Goal: Information Seeking & Learning: Check status

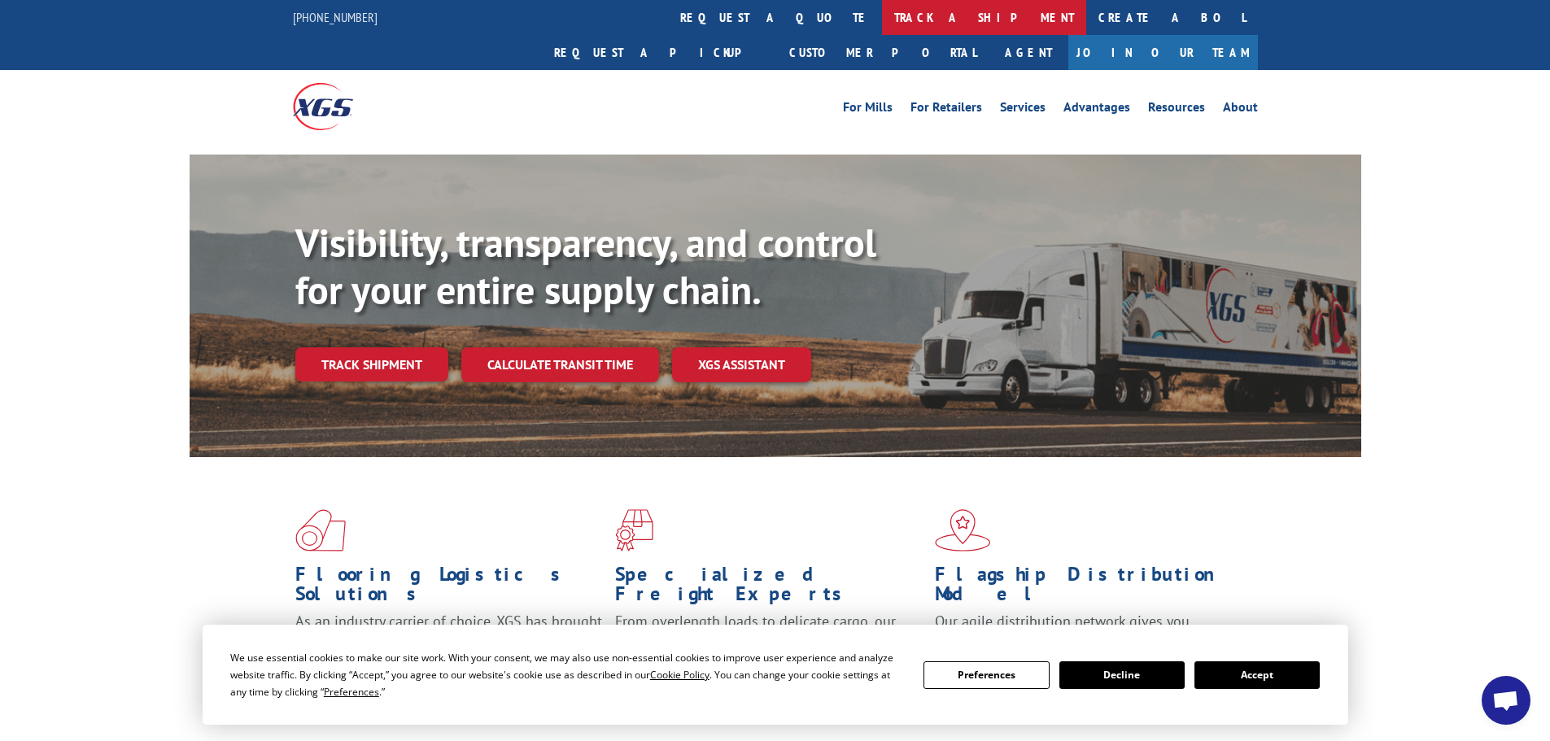
click at [882, 11] on link "track a shipment" at bounding box center [984, 17] width 204 height 35
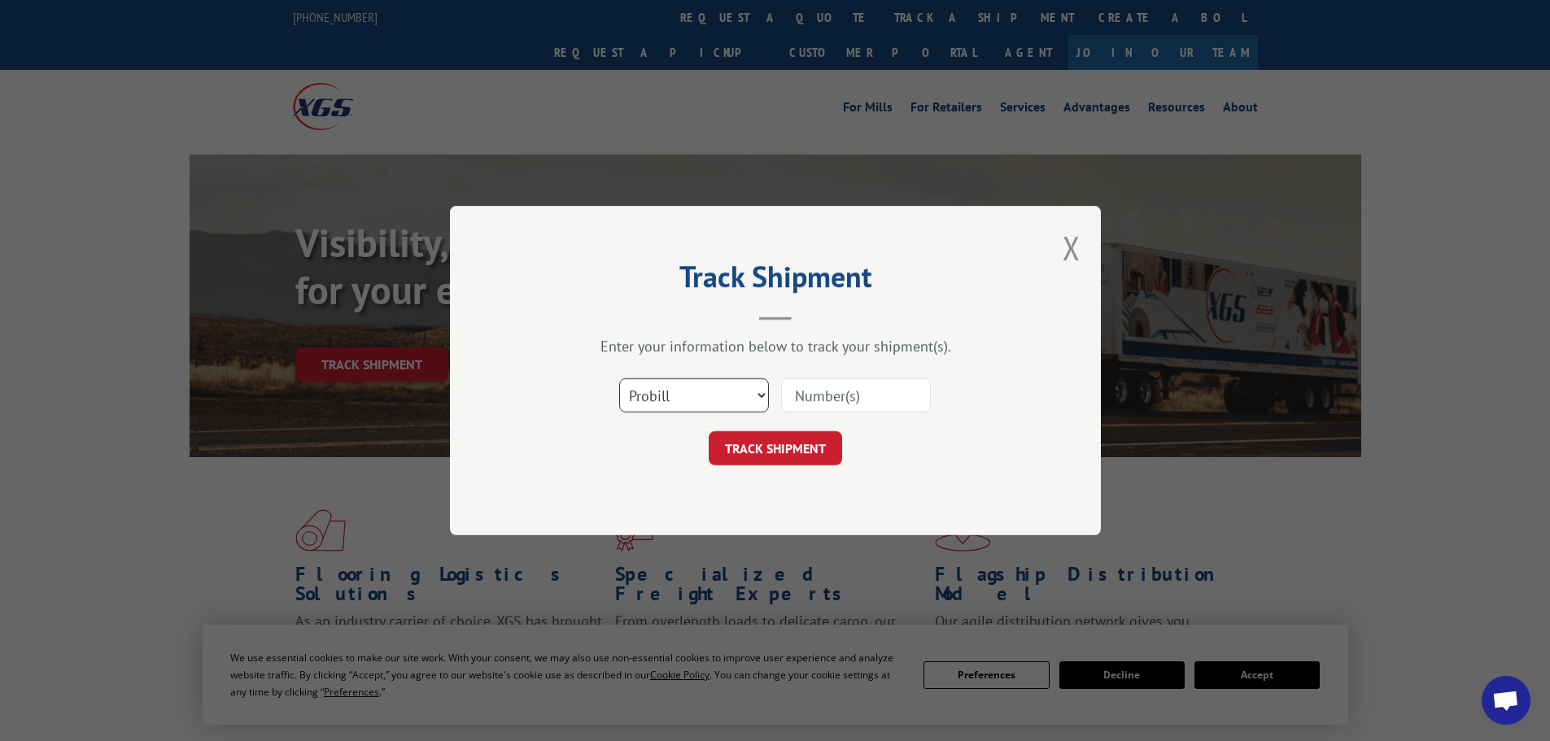
drag, startPoint x: 668, startPoint y: 385, endPoint x: 666, endPoint y: 410, distance: 25.3
click at [668, 386] on select "Select category... Probill BOL PO" at bounding box center [694, 395] width 150 height 34
select select "bol"
click at [619, 378] on select "Select category... Probill BOL PO" at bounding box center [694, 395] width 150 height 34
click at [814, 398] on input at bounding box center [856, 395] width 150 height 34
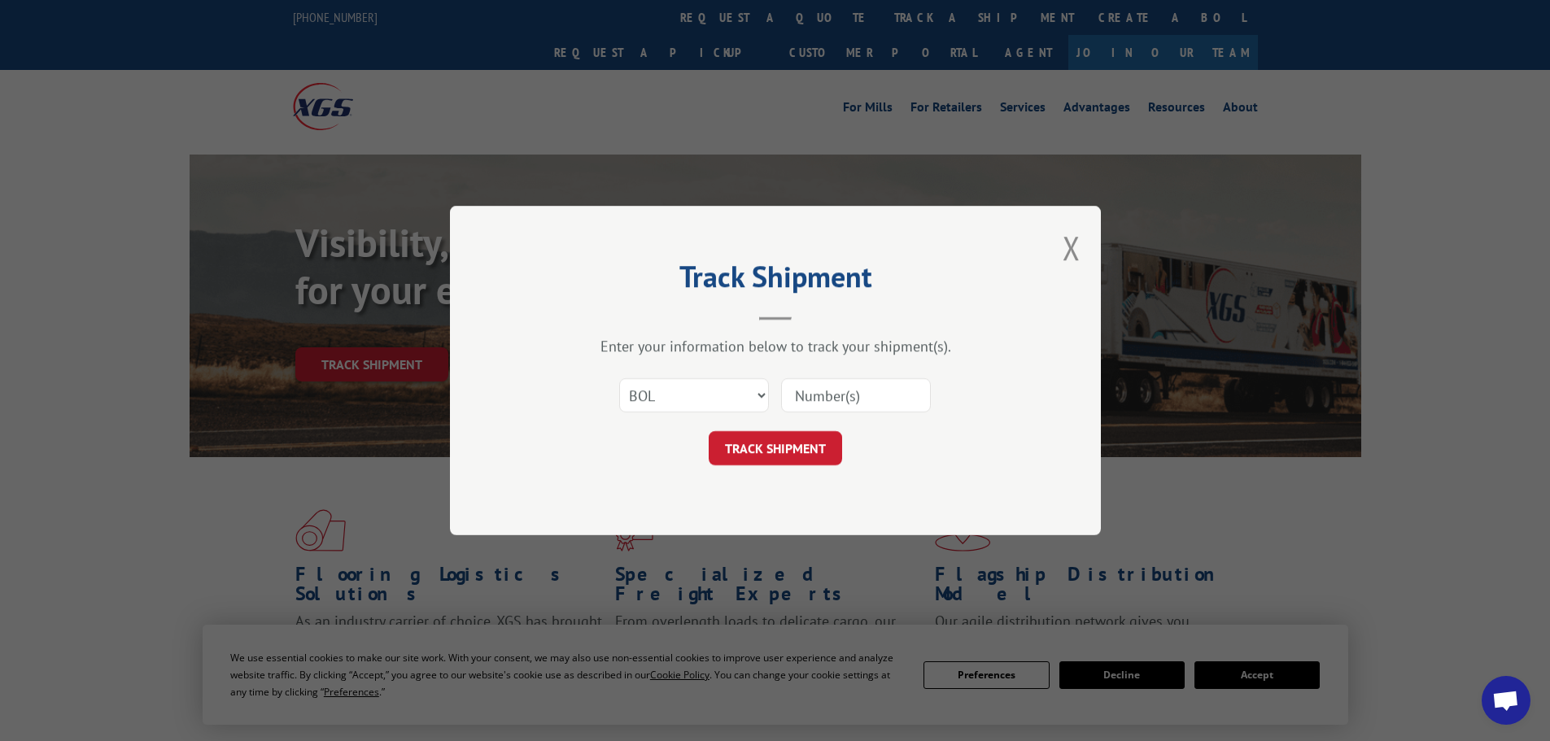
drag, startPoint x: 814, startPoint y: 398, endPoint x: 805, endPoint y: 403, distance: 10.2
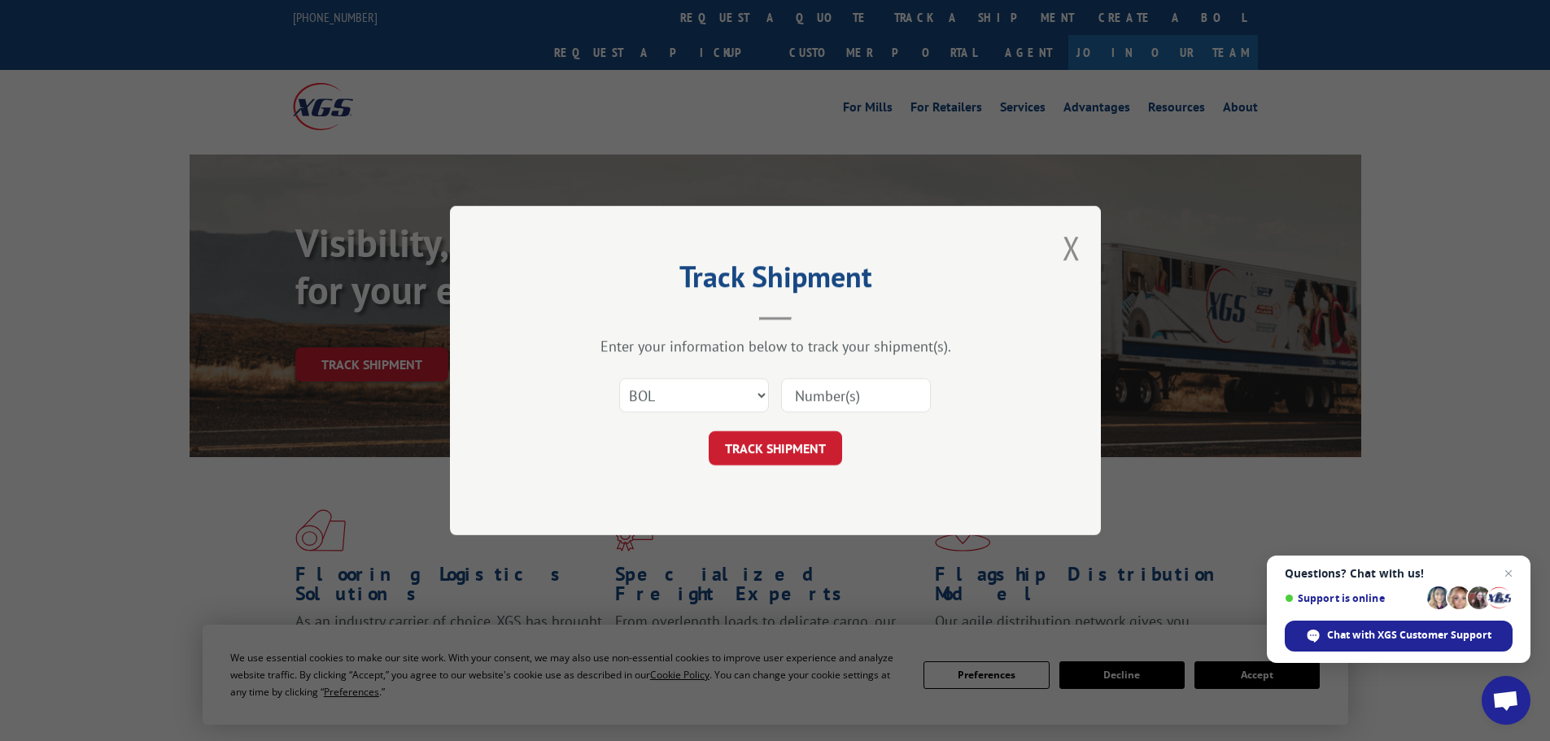
paste input "5620404"
type input "5620404"
click at [803, 447] on button "TRACK SHIPMENT" at bounding box center [775, 448] width 133 height 34
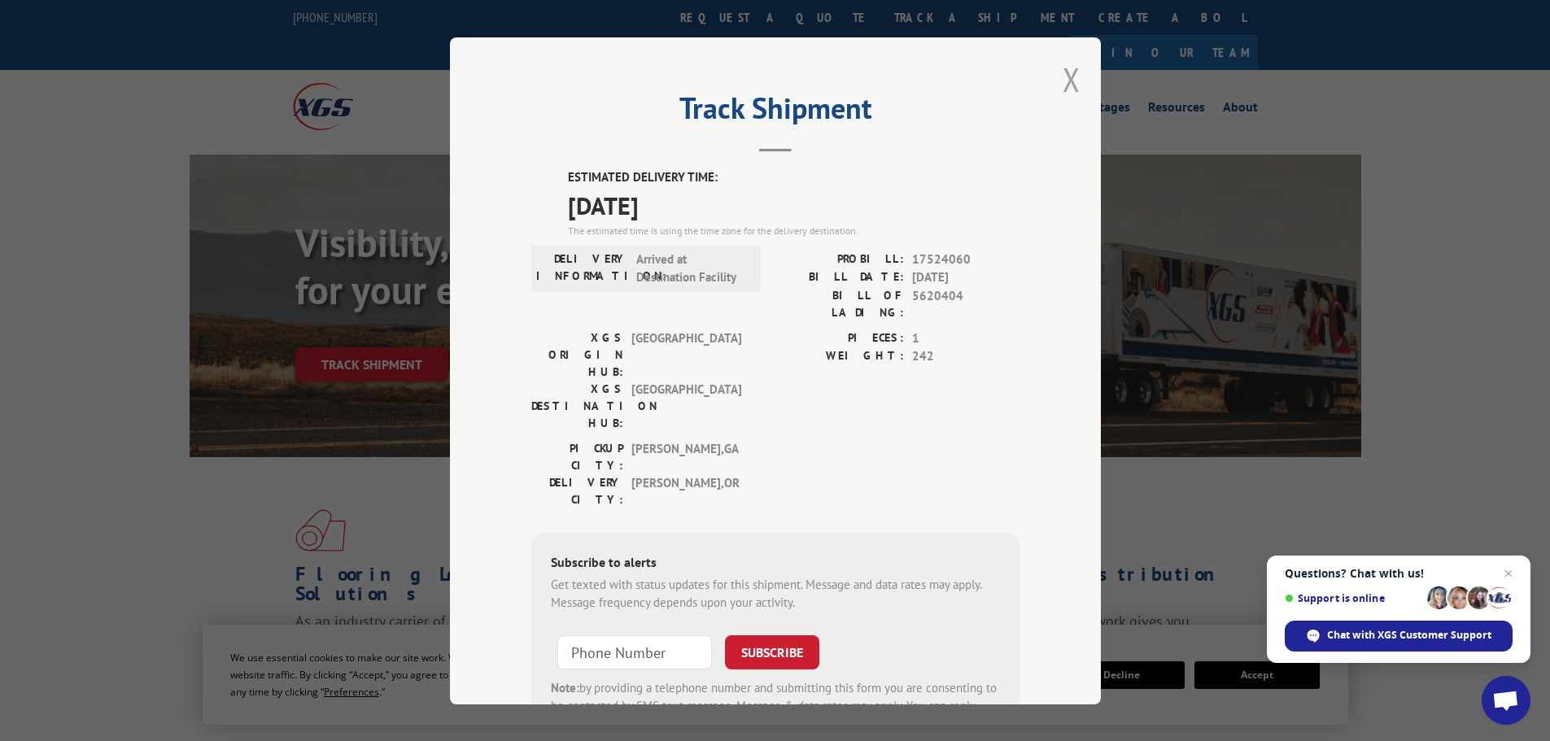
click at [1063, 85] on button "Close modal" at bounding box center [1071, 79] width 18 height 43
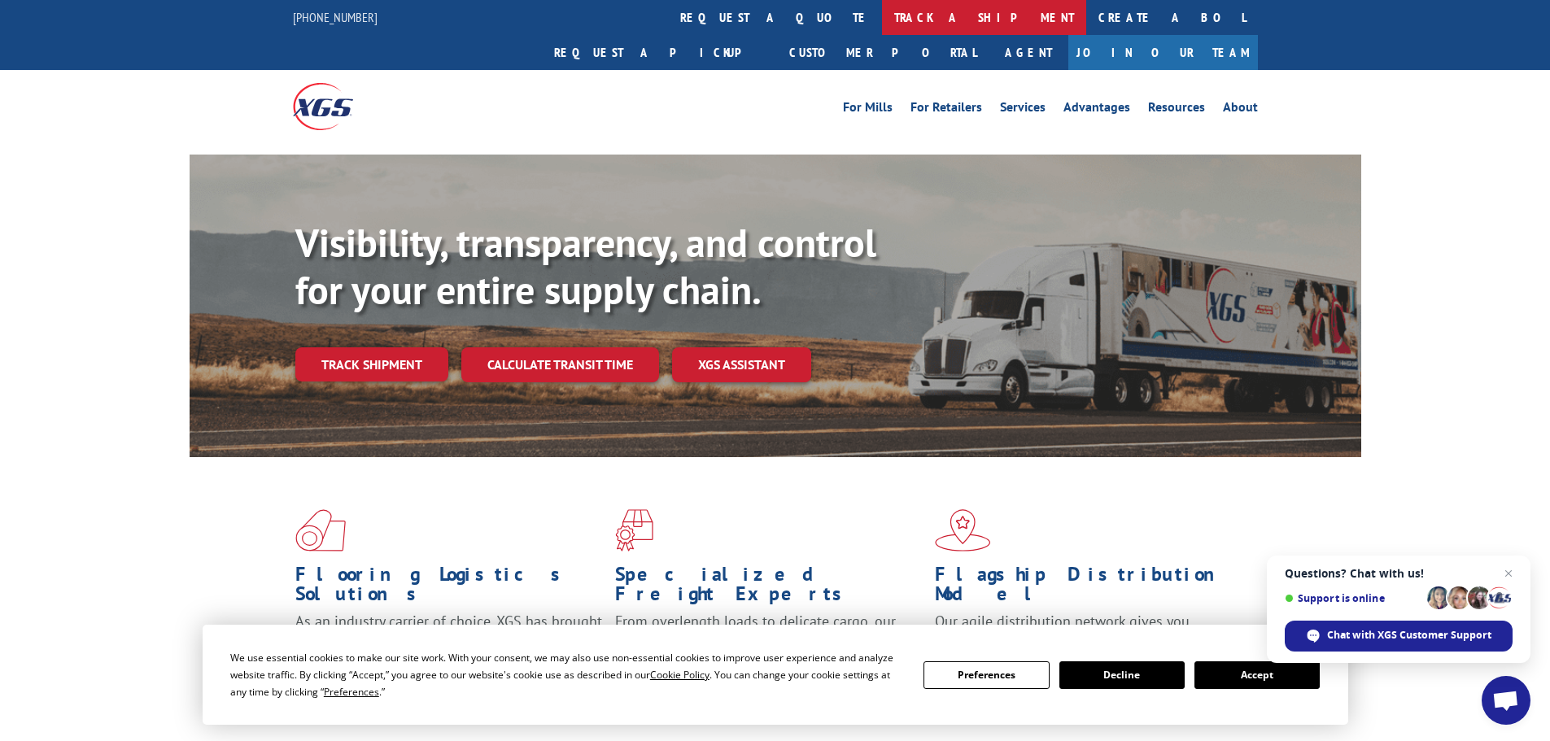
click at [882, 28] on link "track a shipment" at bounding box center [984, 17] width 204 height 35
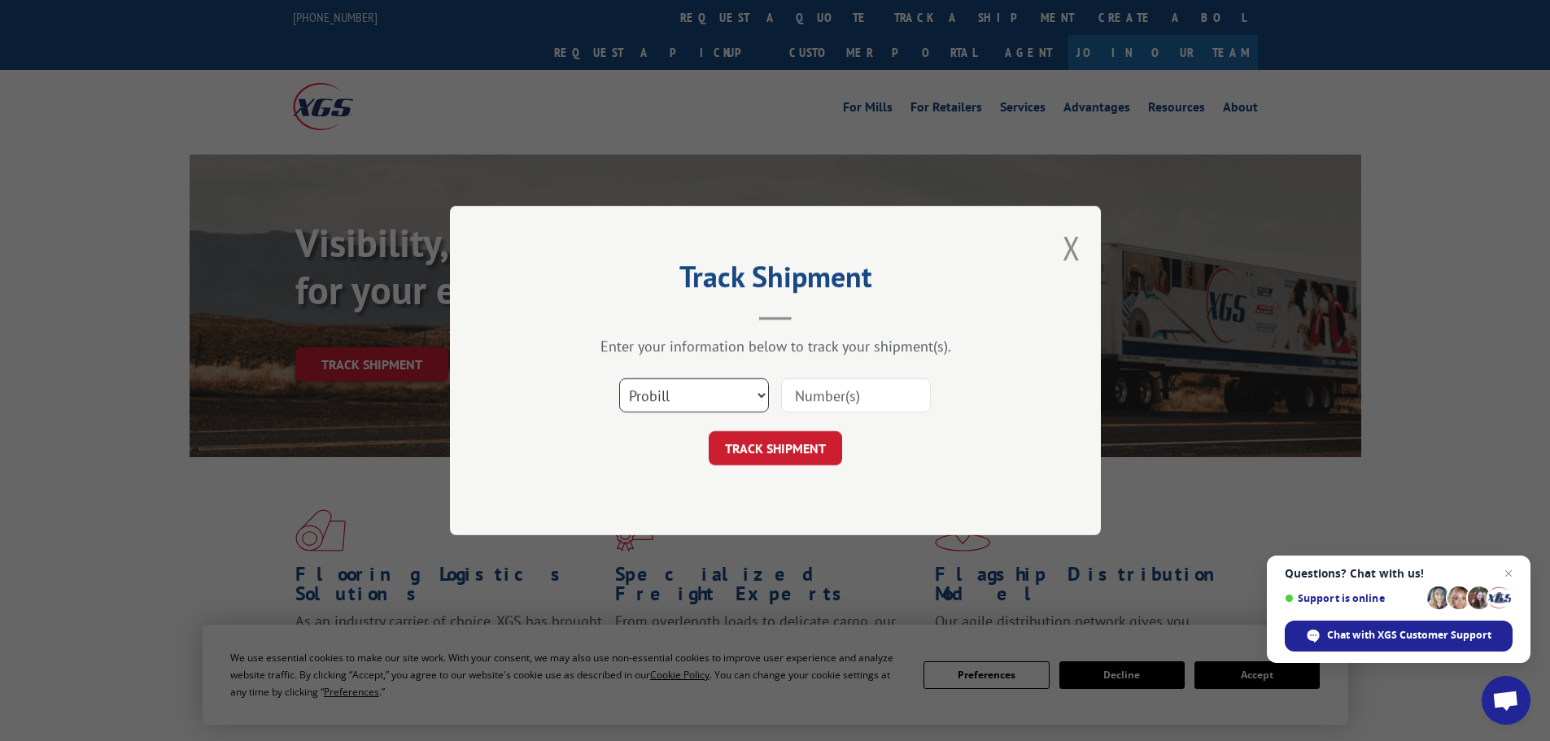
click at [713, 395] on select "Select category... Probill BOL PO" at bounding box center [694, 395] width 150 height 34
select select "bol"
click at [619, 378] on select "Select category... Probill BOL PO" at bounding box center [694, 395] width 150 height 34
drag, startPoint x: 822, startPoint y: 391, endPoint x: 821, endPoint y: 399, distance: 8.2
click at [822, 399] on input at bounding box center [856, 395] width 150 height 34
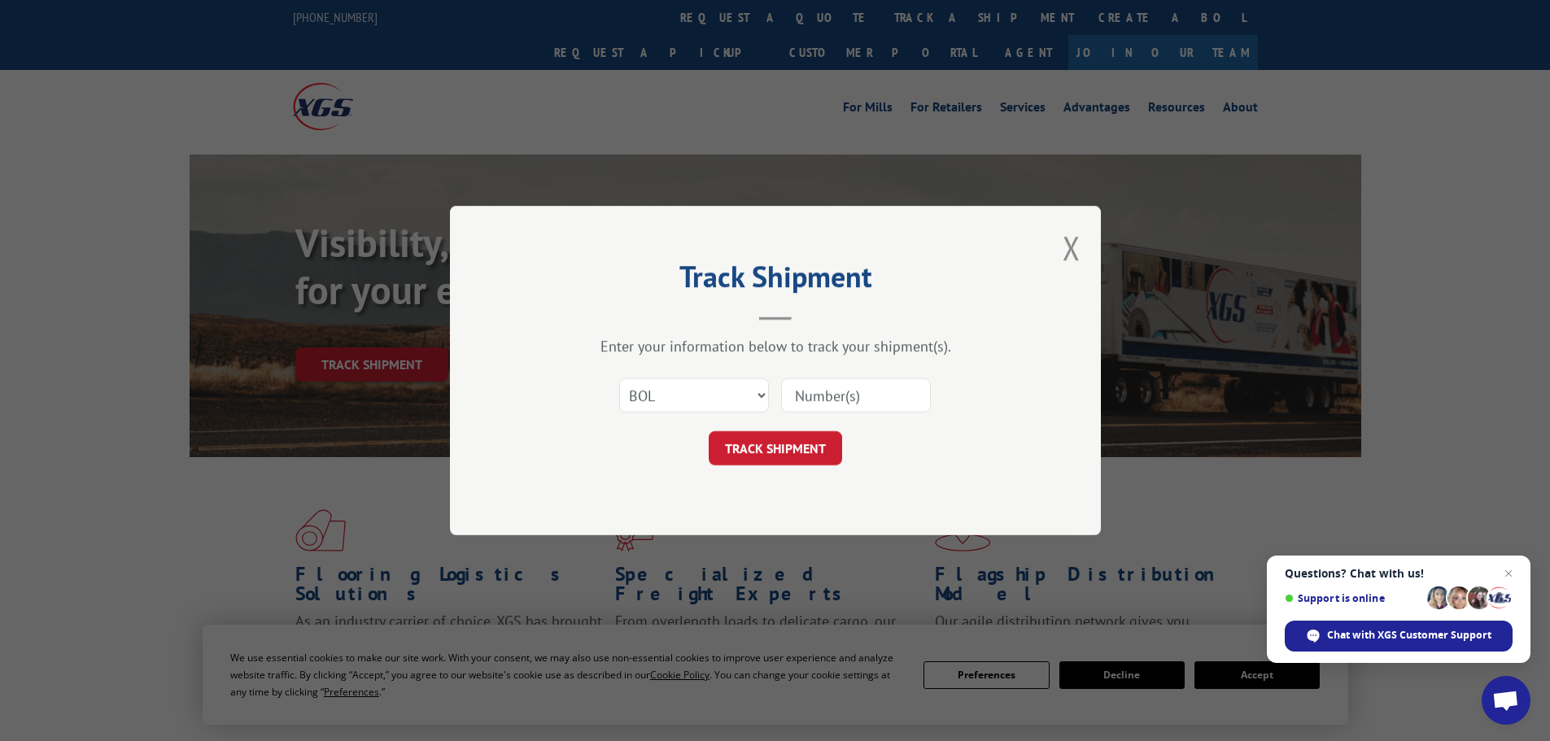
paste input "7077872"
type input "7077872"
click at [787, 451] on button "TRACK SHIPMENT" at bounding box center [775, 448] width 133 height 34
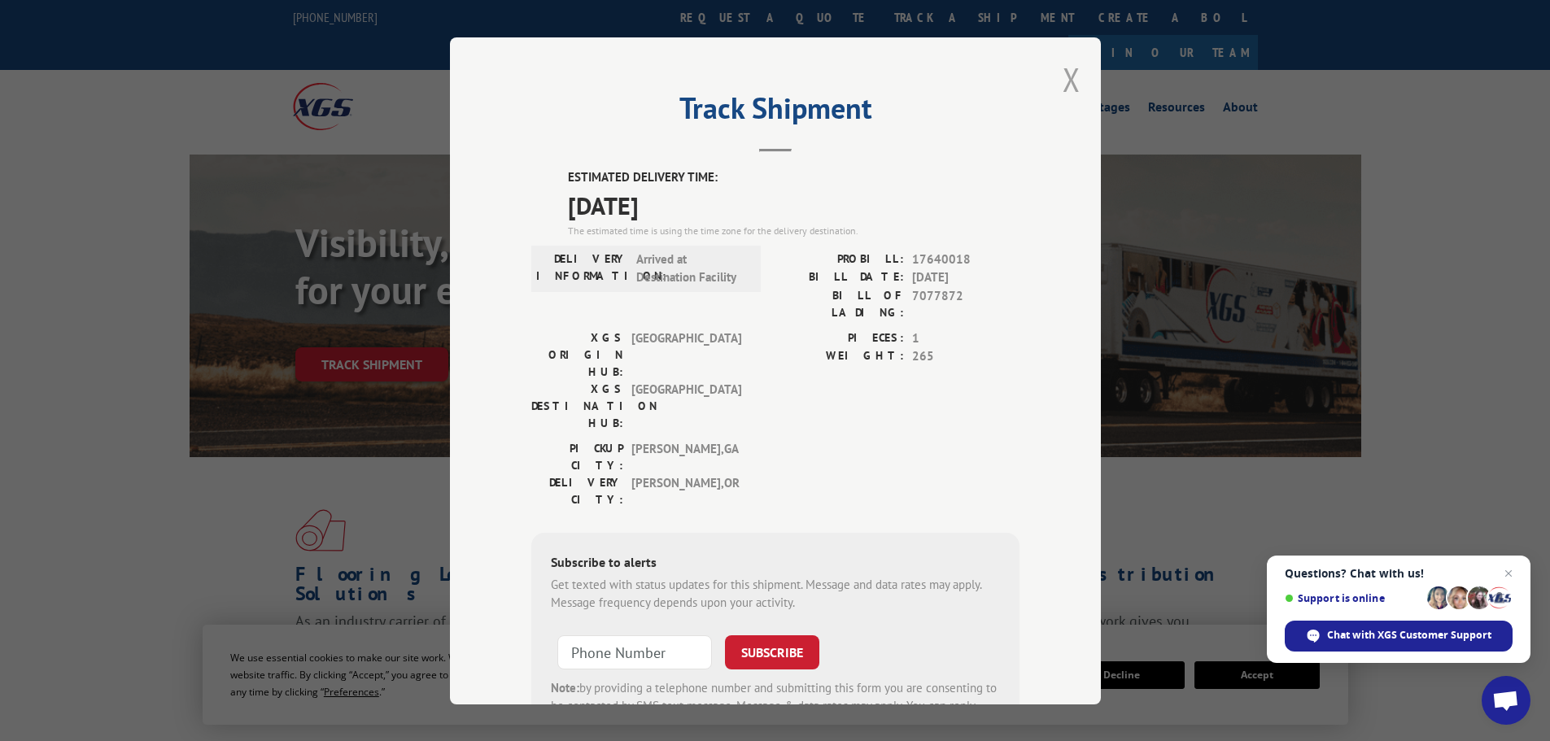
click at [1062, 81] on button "Close modal" at bounding box center [1071, 79] width 18 height 43
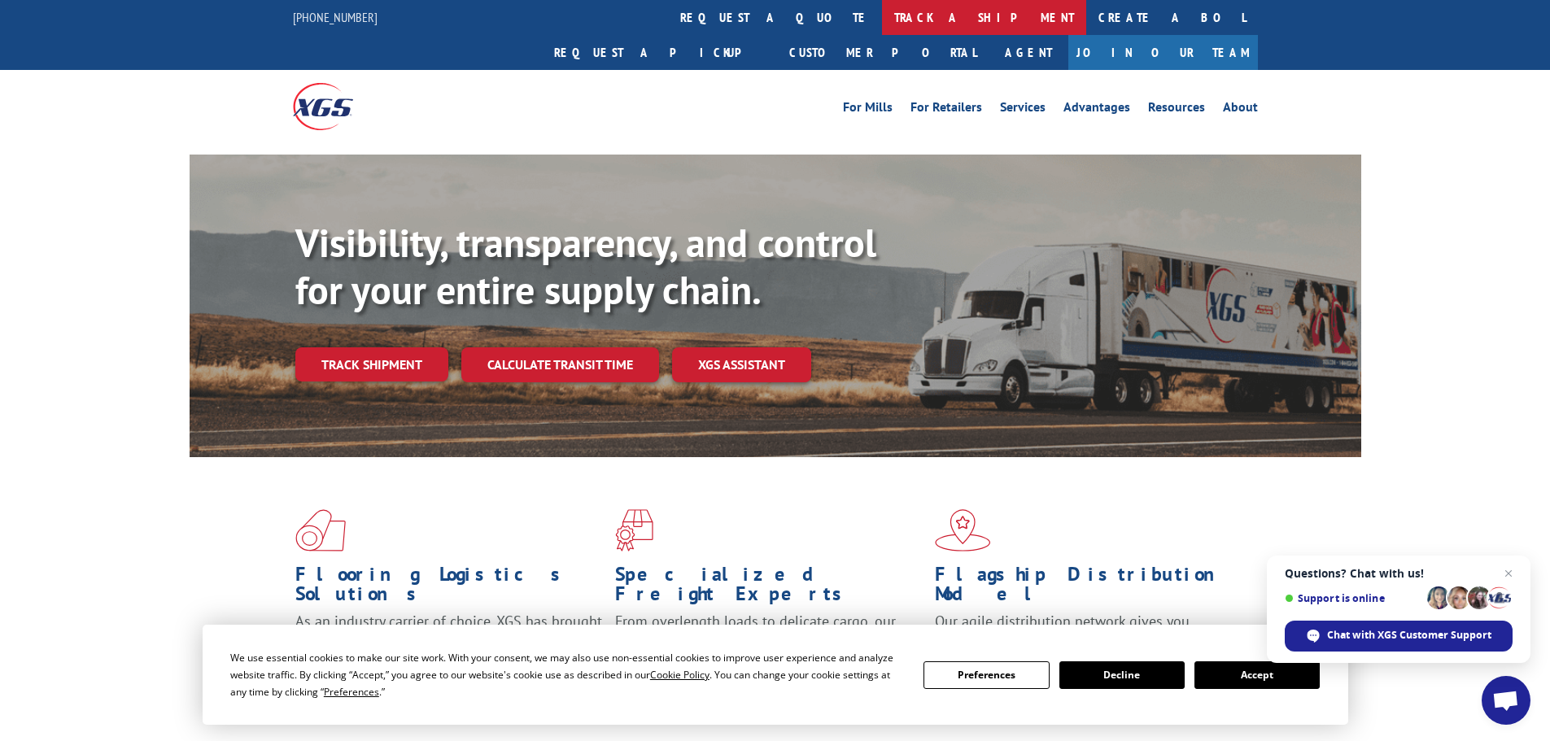
click at [882, 12] on link "track a shipment" at bounding box center [984, 17] width 204 height 35
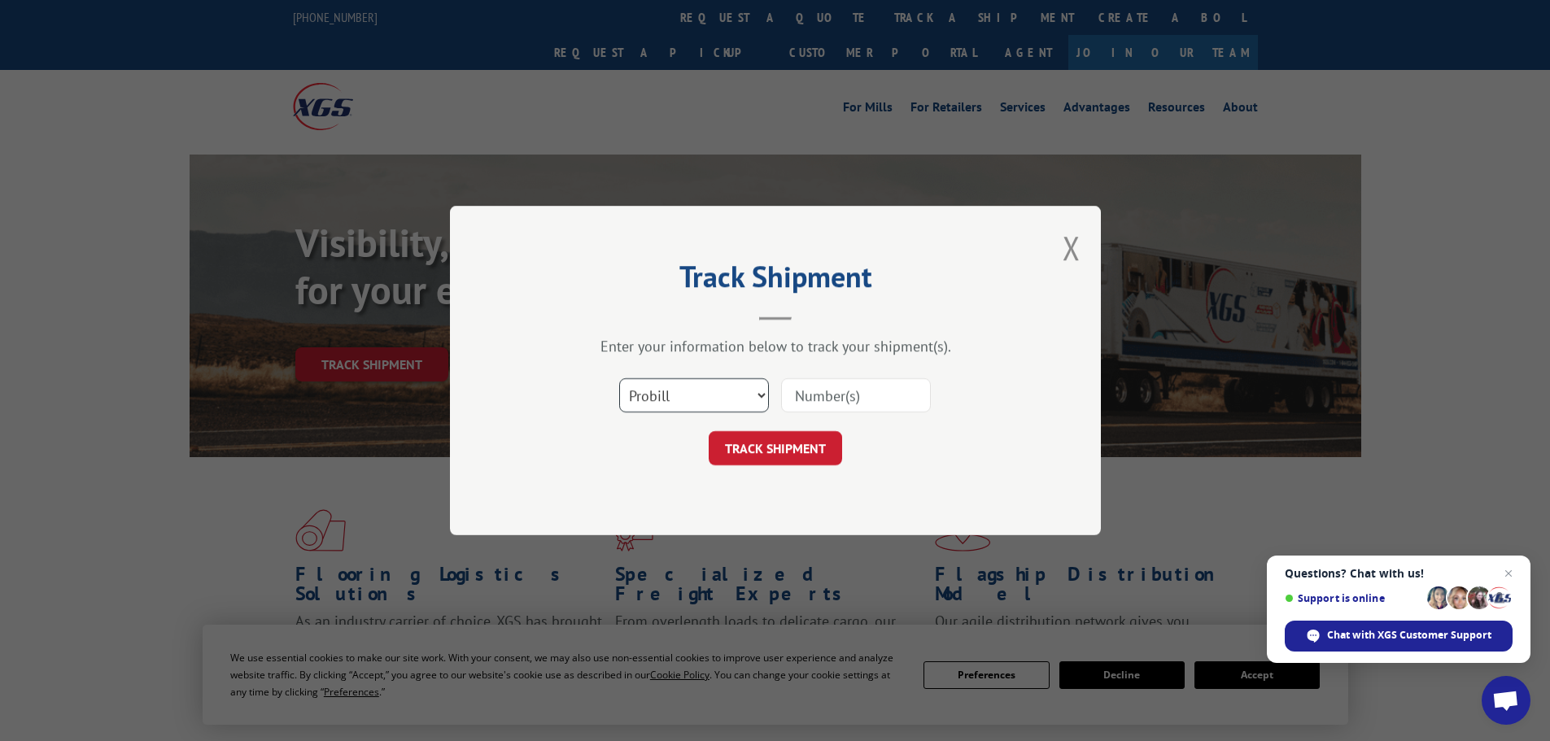
drag, startPoint x: 687, startPoint y: 396, endPoint x: 679, endPoint y: 412, distance: 17.5
click at [687, 396] on select "Select category... Probill BOL PO" at bounding box center [694, 395] width 150 height 34
select select "bol"
click at [619, 378] on select "Select category... Probill BOL PO" at bounding box center [694, 395] width 150 height 34
click at [835, 397] on input at bounding box center [856, 395] width 150 height 34
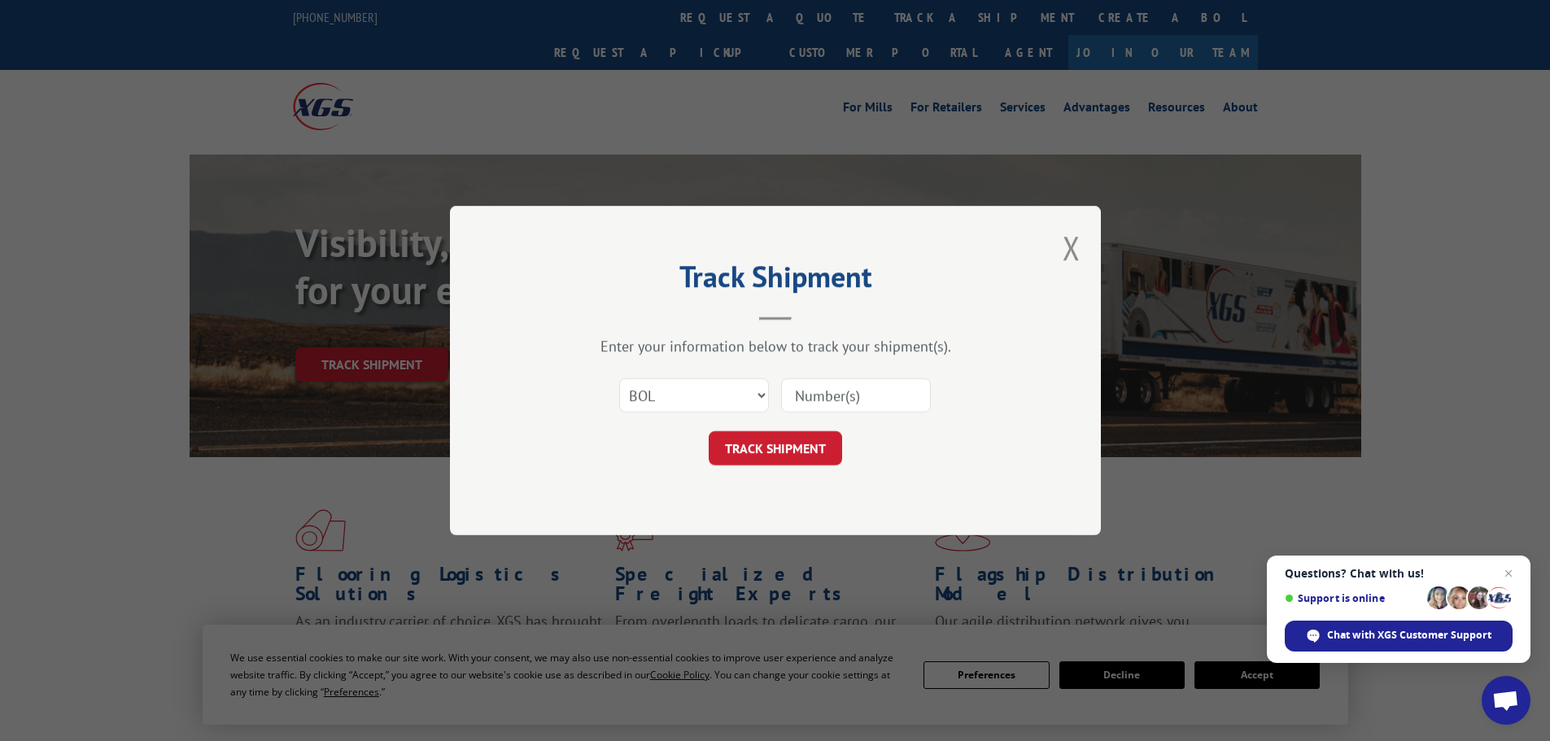
paste input "7072669"
type input "7072669"
click at [789, 441] on button "TRACK SHIPMENT" at bounding box center [775, 448] width 133 height 34
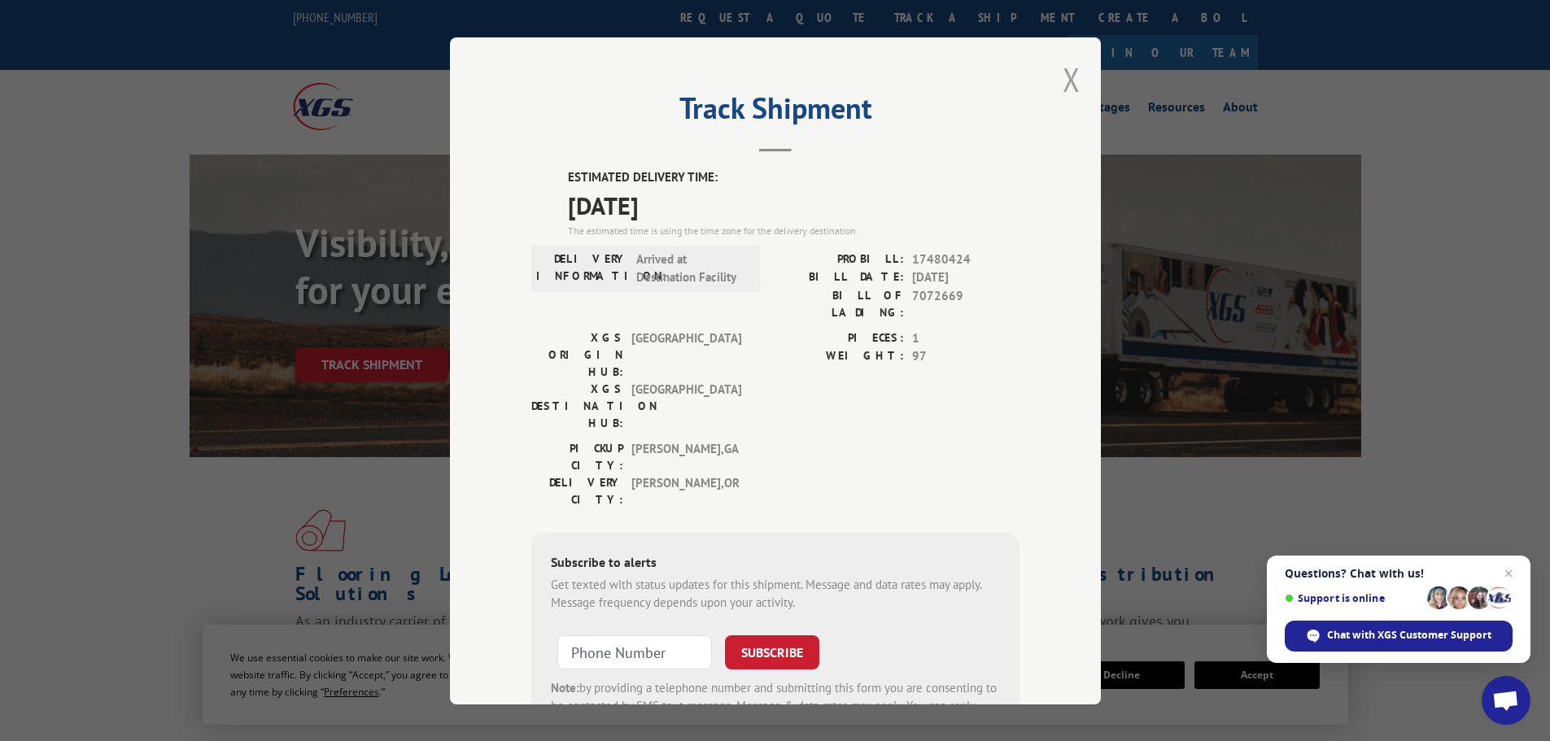
click at [1065, 83] on button "Close modal" at bounding box center [1071, 79] width 18 height 43
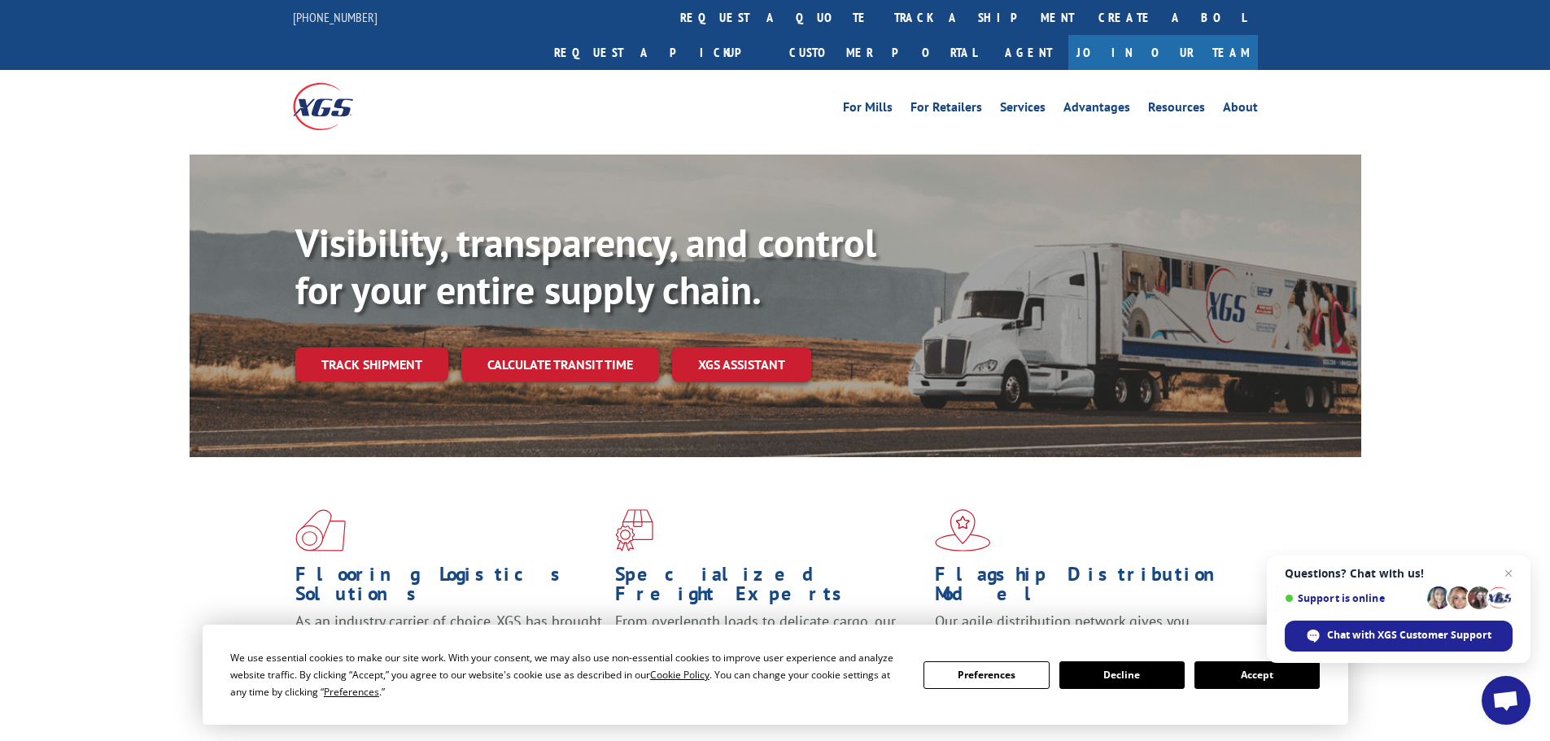
drag, startPoint x: 743, startPoint y: 30, endPoint x: 743, endPoint y: 54, distance: 23.6
click at [882, 30] on link "track a shipment" at bounding box center [984, 17] width 204 height 35
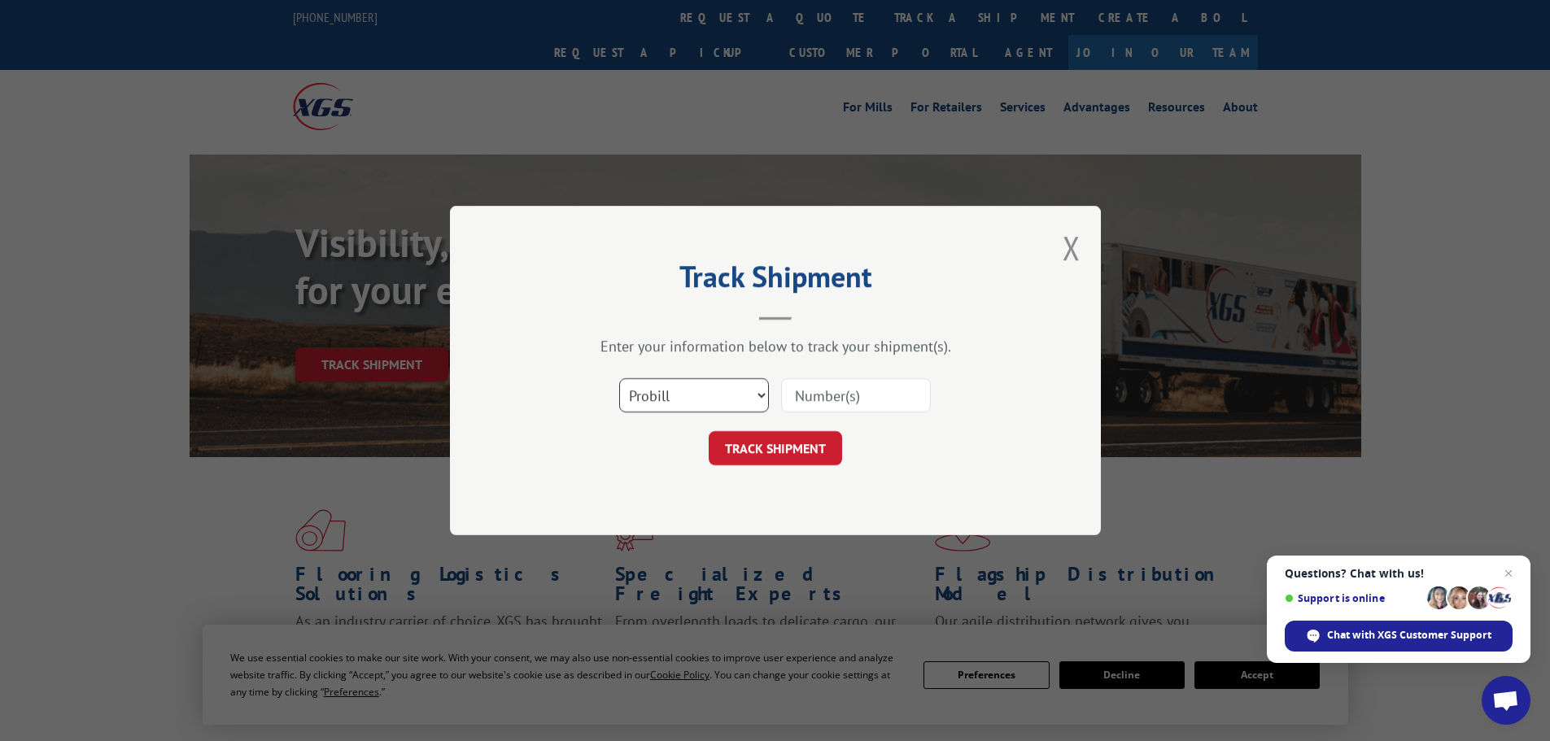
drag, startPoint x: 703, startPoint y: 393, endPoint x: 695, endPoint y: 412, distance: 20.4
click at [703, 393] on select "Select category... Probill BOL PO" at bounding box center [694, 395] width 150 height 34
select select "bol"
click at [619, 378] on select "Select category... Probill BOL PO" at bounding box center [694, 395] width 150 height 34
click at [820, 406] on input at bounding box center [856, 395] width 150 height 34
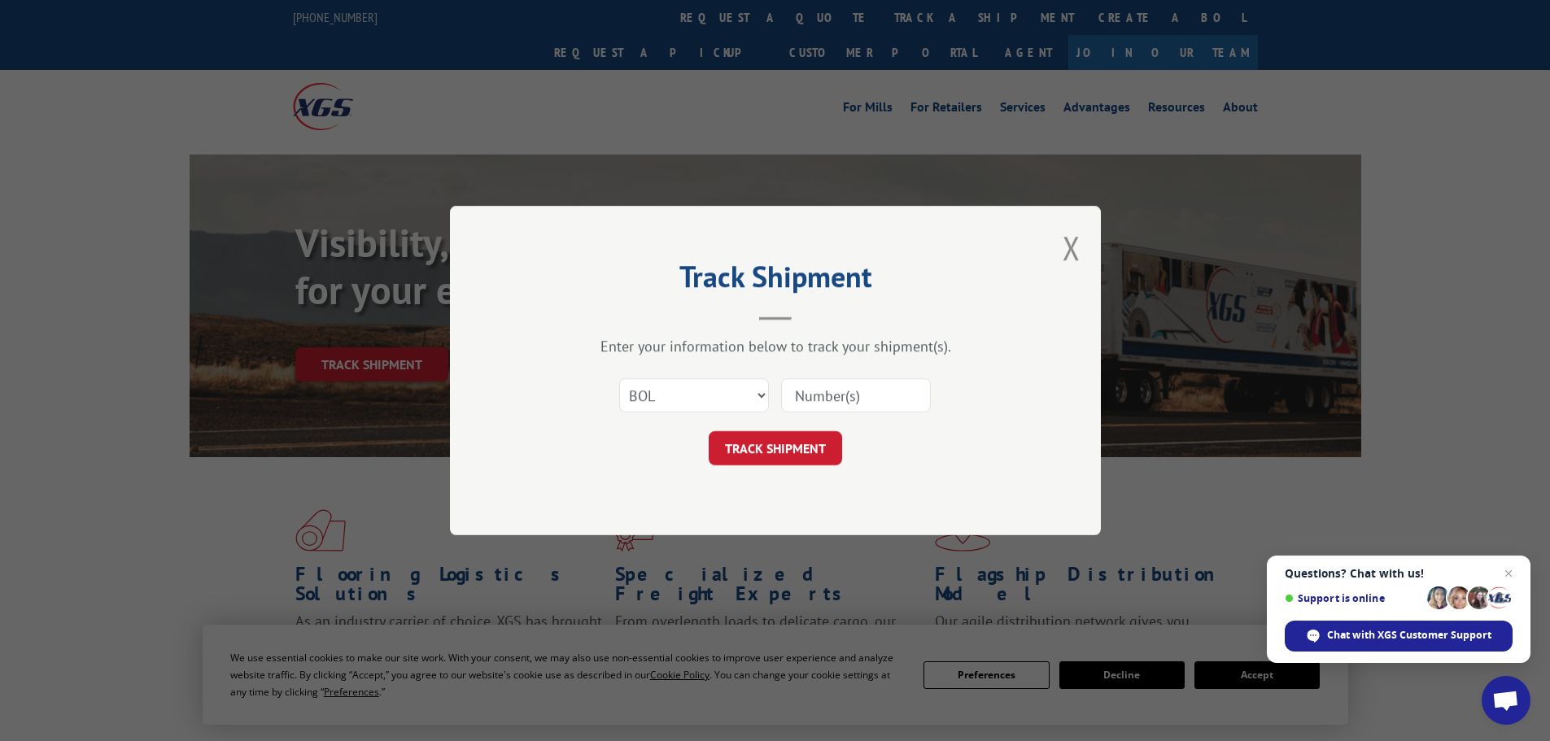
paste input "7075586"
type input "7075586"
click at [787, 447] on button "TRACK SHIPMENT" at bounding box center [775, 448] width 133 height 34
